Goal: Task Accomplishment & Management: Manage account settings

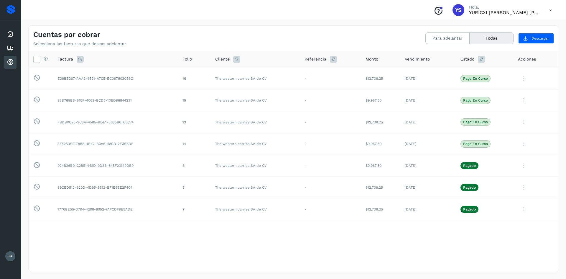
click at [10, 56] on div "Cuentas por cobrar" at bounding box center [10, 62] width 12 height 13
click at [492, 38] on button "Todas" at bounding box center [491, 38] width 44 height 11
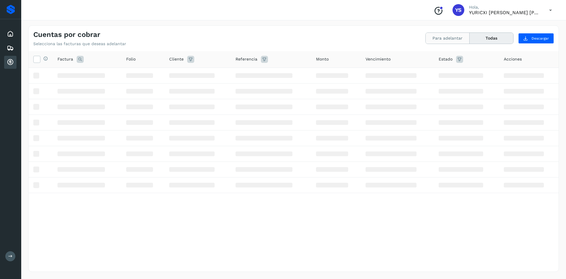
click at [443, 38] on button "Para adelantar" at bounding box center [448, 38] width 44 height 11
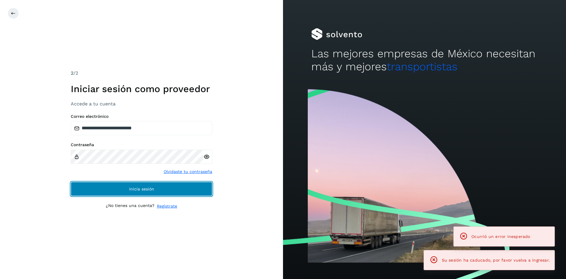
click at [153, 189] on span "Inicia sesión" at bounding box center [141, 189] width 25 height 4
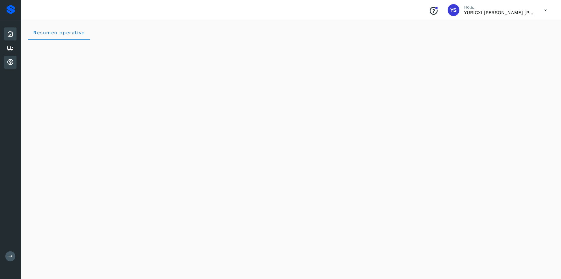
click at [7, 62] on icon at bounding box center [10, 62] width 7 height 7
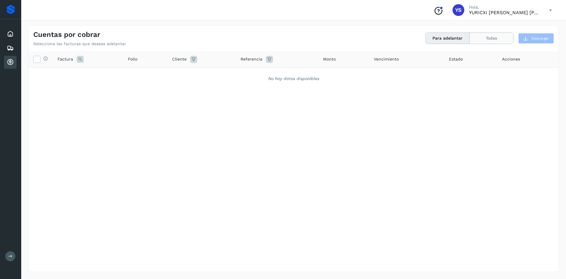
click at [486, 39] on button "Todas" at bounding box center [491, 38] width 44 height 11
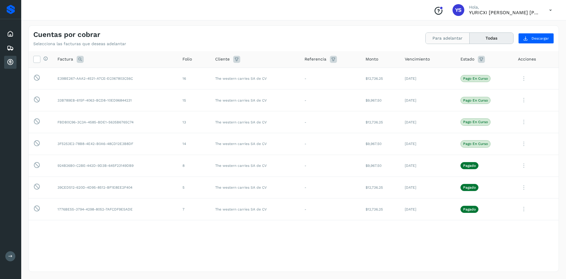
click at [459, 38] on button "Para adelantar" at bounding box center [448, 38] width 44 height 11
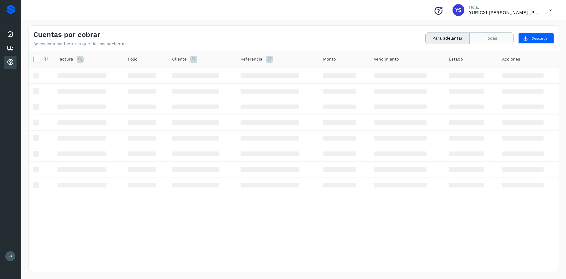
click at [488, 38] on button "Todas" at bounding box center [491, 38] width 44 height 11
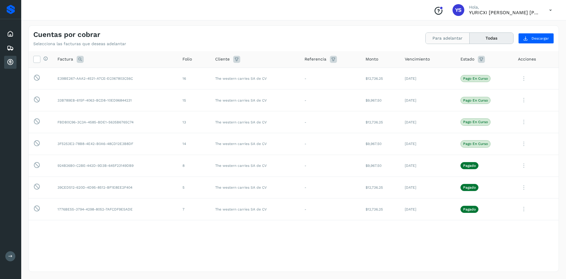
click at [459, 38] on button "Para adelantar" at bounding box center [448, 38] width 44 height 11
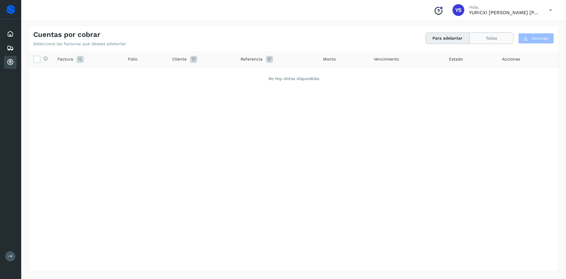
click at [482, 35] on button "Todas" at bounding box center [491, 38] width 44 height 11
